Goal: Transaction & Acquisition: Obtain resource

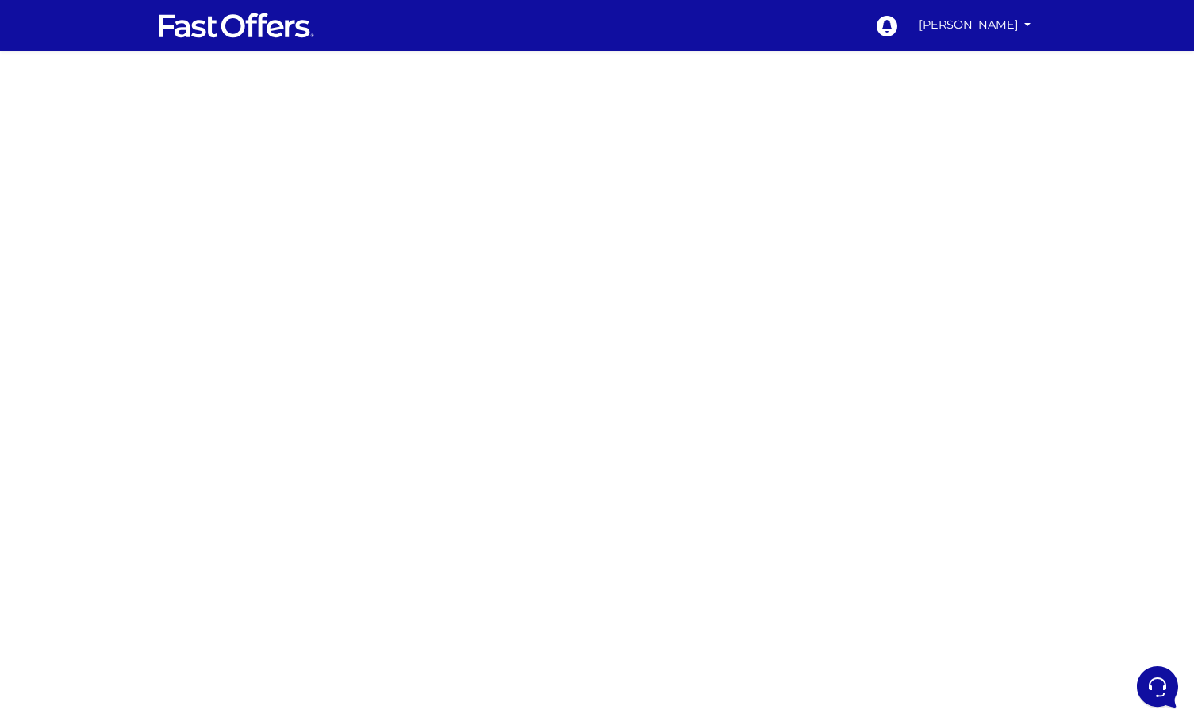
click at [400, 417] on div at bounding box center [597, 447] width 1194 height 793
click at [397, 349] on div at bounding box center [597, 447] width 1194 height 793
click at [825, 489] on div at bounding box center [597, 447] width 1194 height 793
click at [827, 418] on div at bounding box center [597, 447] width 1194 height 793
click at [898, 412] on div at bounding box center [597, 447] width 1194 height 793
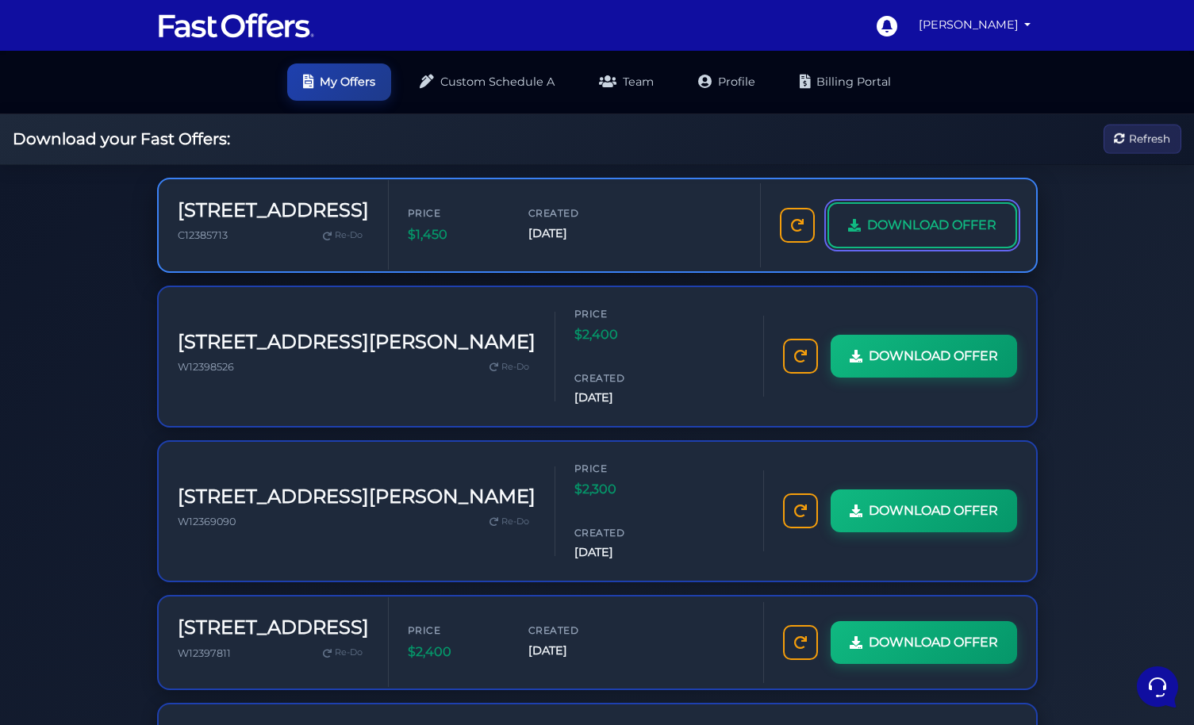
click at [883, 232] on span "DOWNLOAD OFFER" at bounding box center [931, 225] width 129 height 21
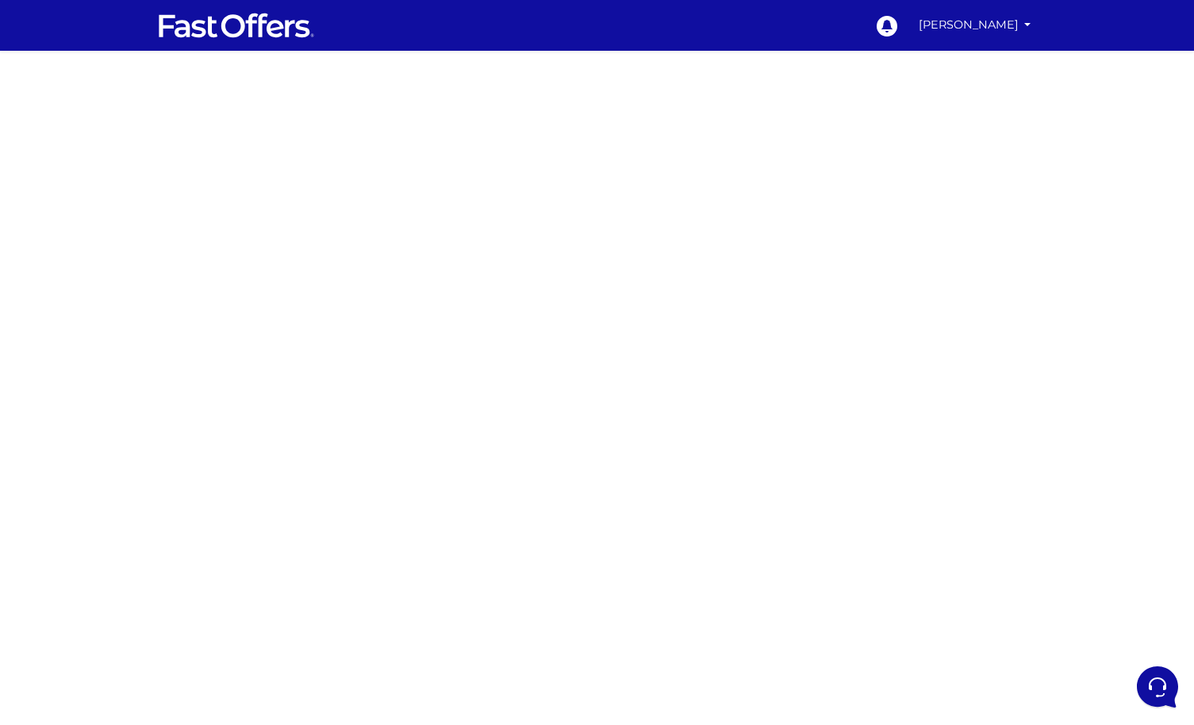
drag, startPoint x: 282, startPoint y: 218, endPoint x: 451, endPoint y: 211, distance: 169.9
click at [285, 218] on div at bounding box center [597, 447] width 1194 height 793
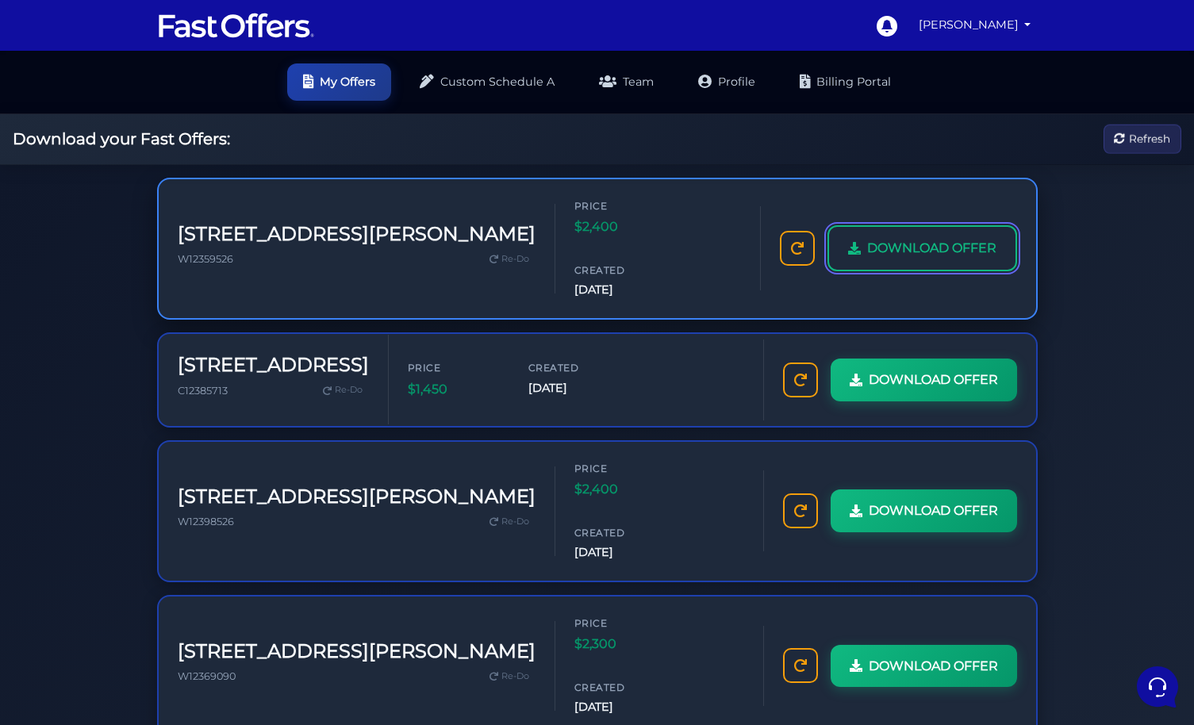
click at [914, 236] on link "DOWNLOAD OFFER" at bounding box center [922, 248] width 190 height 46
